Goal: Navigation & Orientation: Find specific page/section

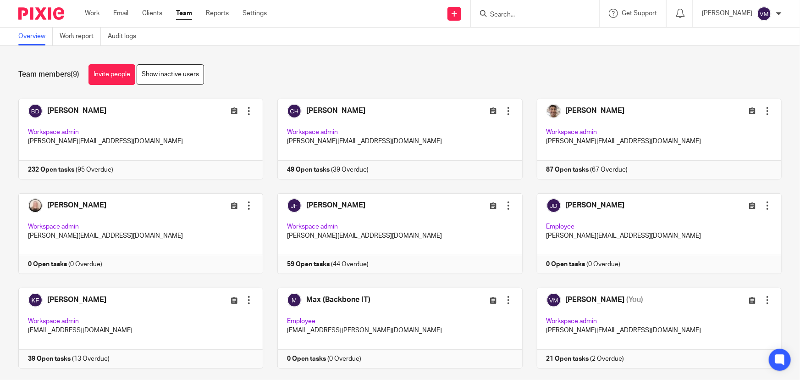
click at [545, 11] on input "Search" at bounding box center [530, 15] width 83 height 8
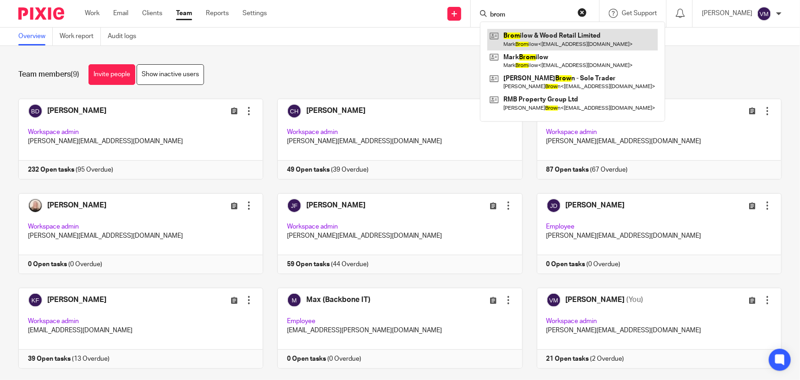
type input "brom"
click at [568, 40] on link at bounding box center [572, 39] width 171 height 21
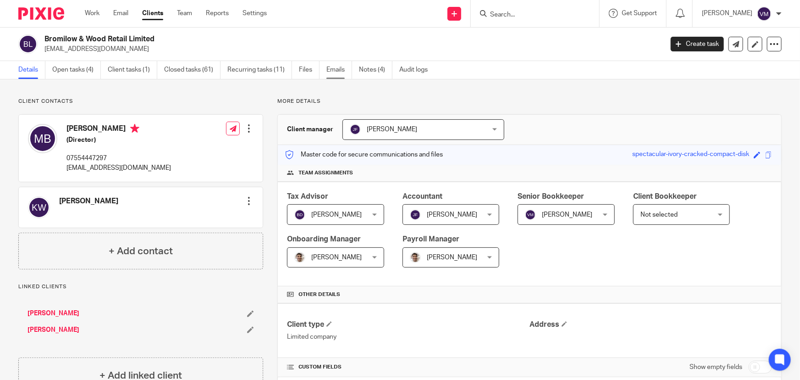
click at [333, 66] on link "Emails" at bounding box center [339, 70] width 26 height 18
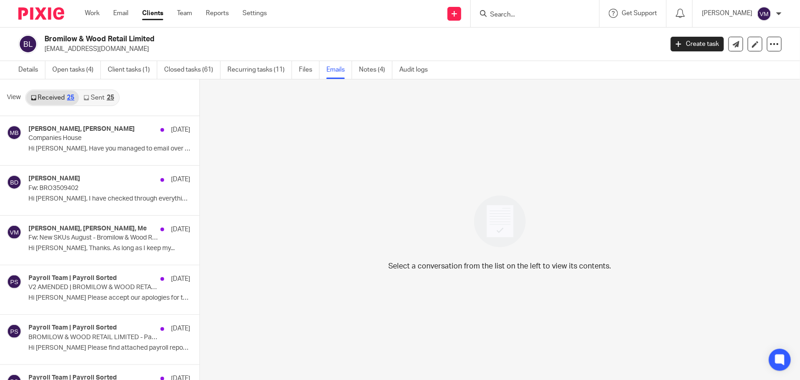
click at [104, 96] on link "Sent 25" at bounding box center [98, 97] width 39 height 15
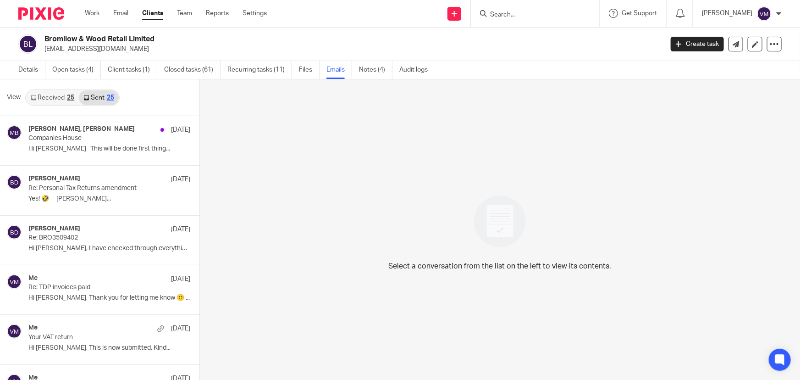
scroll to position [1, 0]
click at [192, 11] on link "Team" at bounding box center [184, 13] width 15 height 9
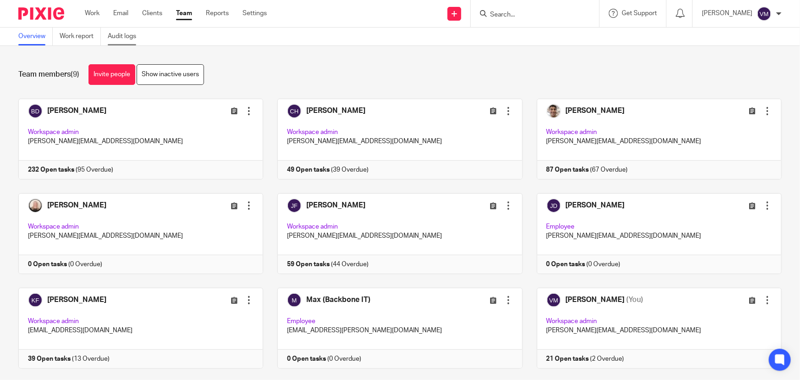
click at [129, 38] on link "Audit logs" at bounding box center [125, 37] width 35 height 18
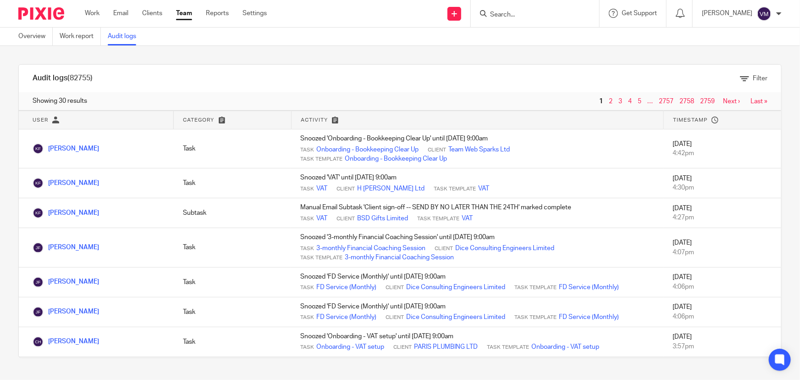
click at [525, 16] on input "Search" at bounding box center [530, 15] width 83 height 8
type input "team"
click at [538, 44] on link at bounding box center [564, 39] width 155 height 21
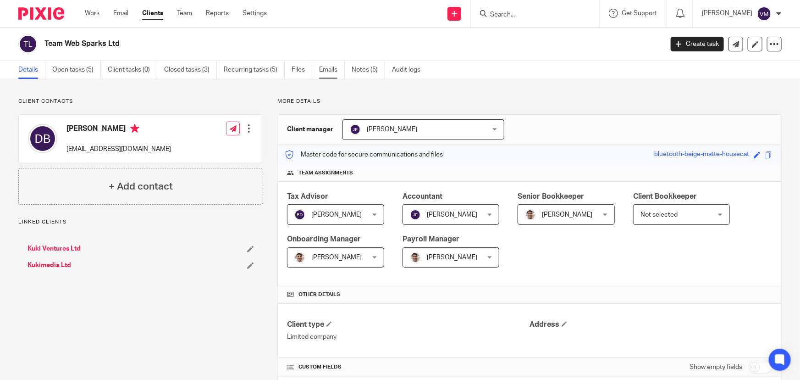
click at [326, 72] on link "Emails" at bounding box center [332, 70] width 26 height 18
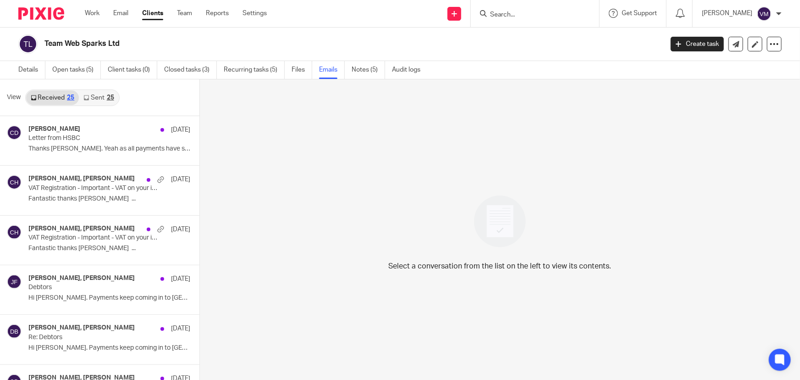
click at [95, 99] on link "Sent 25" at bounding box center [98, 97] width 39 height 15
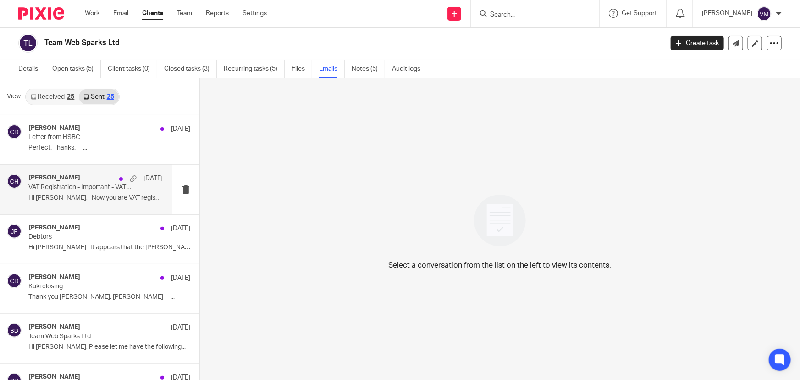
click at [57, 185] on p "VAT Registration - Important - VAT on your invoices" at bounding box center [82, 187] width 108 height 8
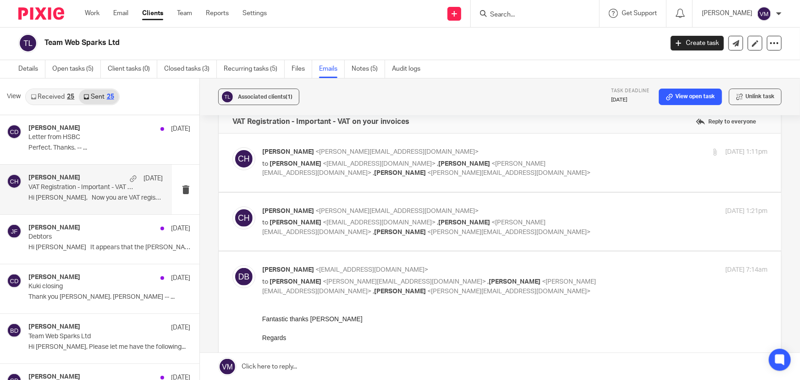
scroll to position [0, 0]
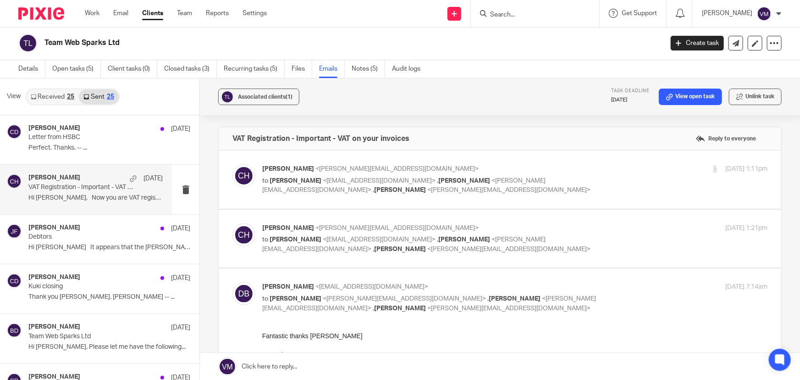
click at [565, 220] on label at bounding box center [500, 238] width 562 height 58
click at [232, 223] on input "checkbox" at bounding box center [232, 223] width 0 height 0
checkbox input "true"
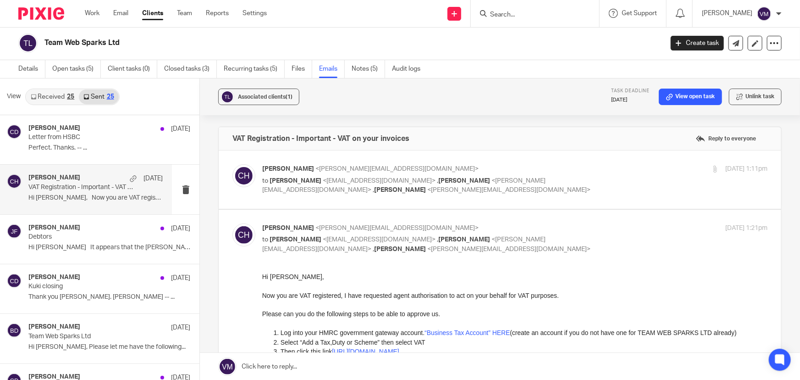
click at [600, 169] on div "12 Sep 2025 1:11pm" at bounding box center [683, 169] width 168 height 10
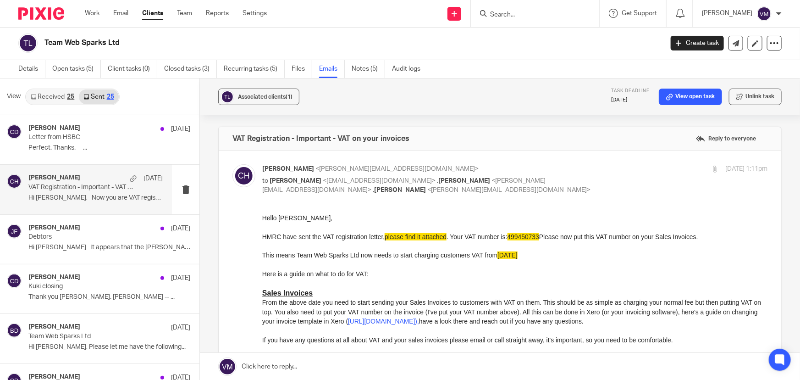
click at [600, 166] on div "12 Sep 2025 1:11pm" at bounding box center [683, 169] width 168 height 10
checkbox input "false"
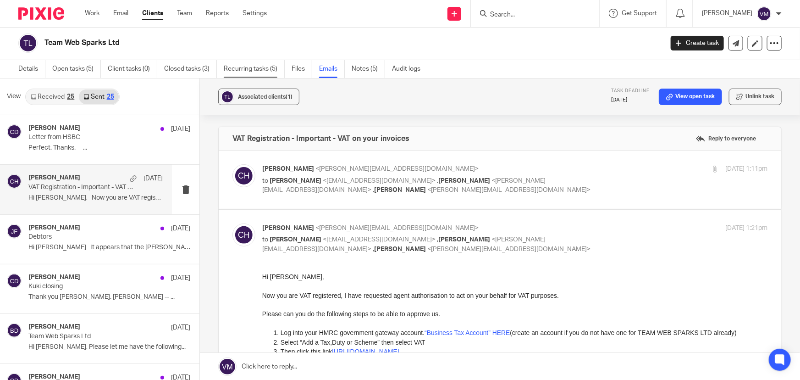
click at [267, 70] on link "Recurring tasks (5)" at bounding box center [254, 69] width 61 height 18
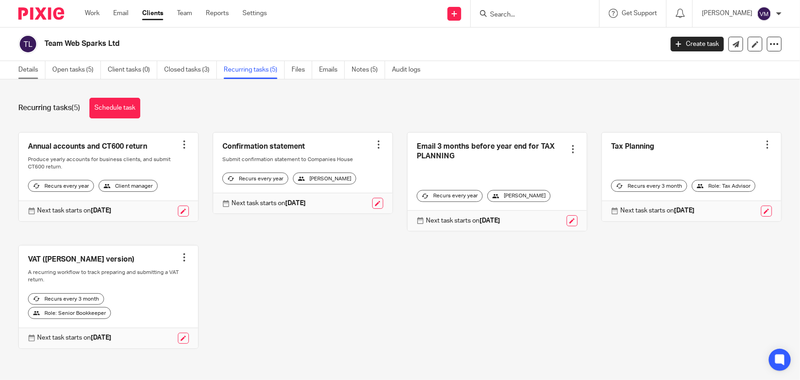
click at [33, 68] on link "Details" at bounding box center [31, 70] width 27 height 18
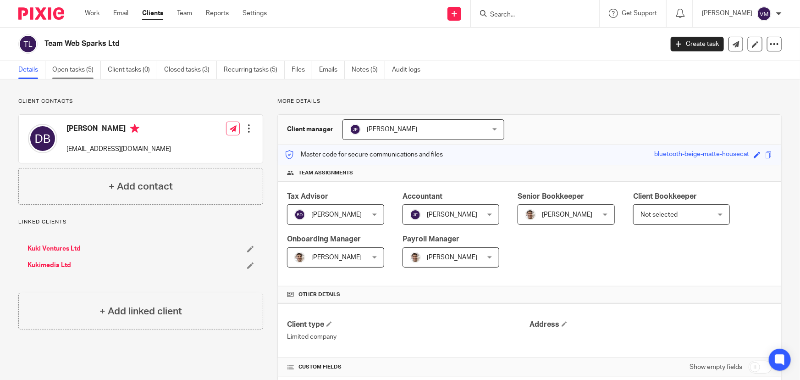
click at [75, 63] on link "Open tasks (5)" at bounding box center [76, 70] width 49 height 18
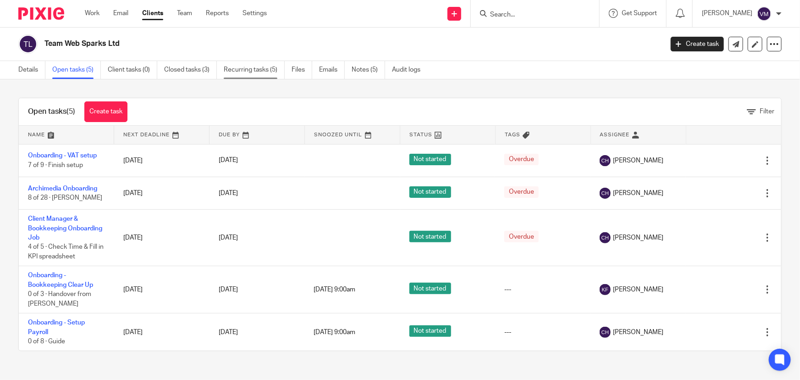
click at [259, 68] on link "Recurring tasks (5)" at bounding box center [254, 70] width 61 height 18
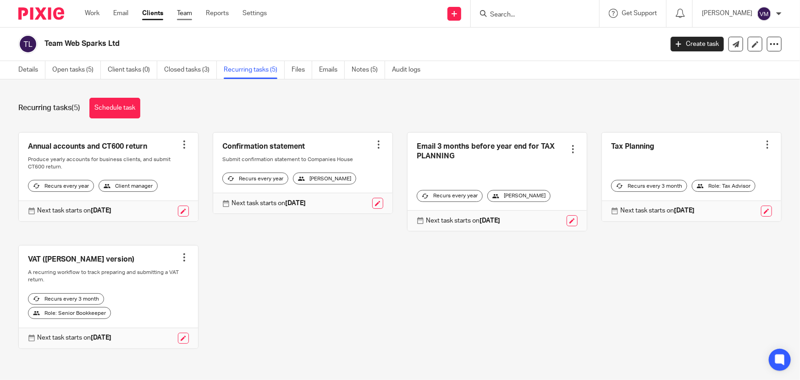
click at [185, 15] on link "Team" at bounding box center [184, 13] width 15 height 9
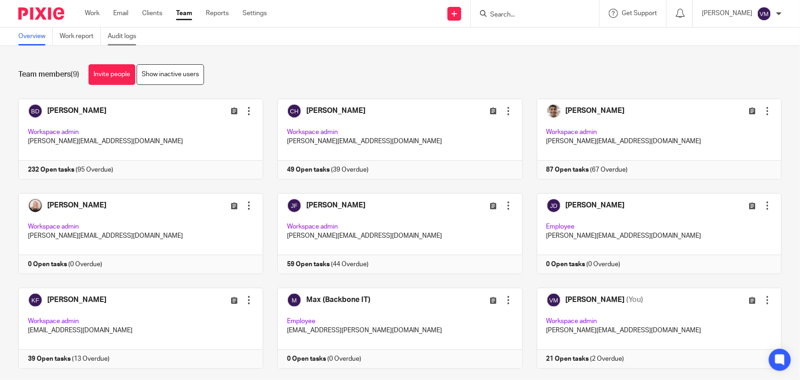
click at [138, 32] on link "Audit logs" at bounding box center [125, 37] width 35 height 18
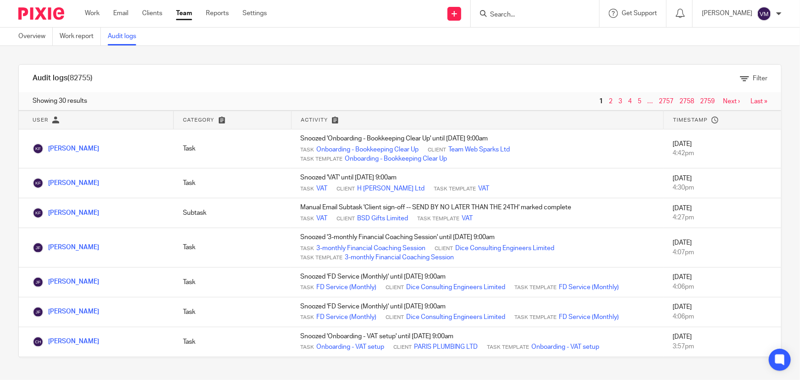
click at [192, 16] on link "Team" at bounding box center [184, 13] width 16 height 9
